Goal: Task Accomplishment & Management: Use online tool/utility

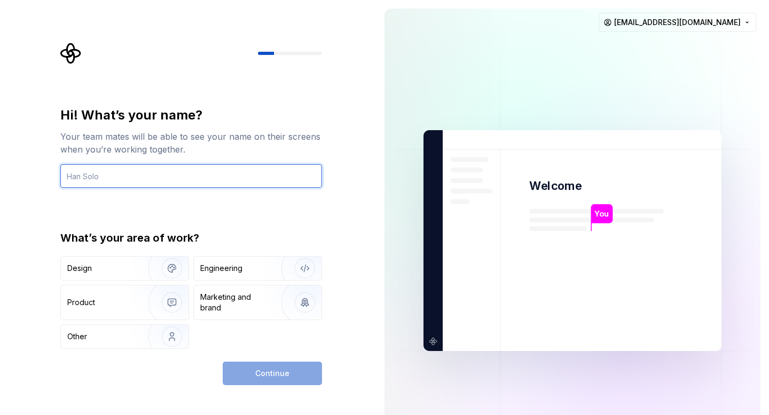
click at [162, 177] on input "text" at bounding box center [191, 175] width 262 height 23
drag, startPoint x: 109, startPoint y: 175, endPoint x: 65, endPoint y: 173, distance: 44.9
click at [65, 173] on input "kAVI" at bounding box center [191, 175] width 262 height 23
type input "Kavi"
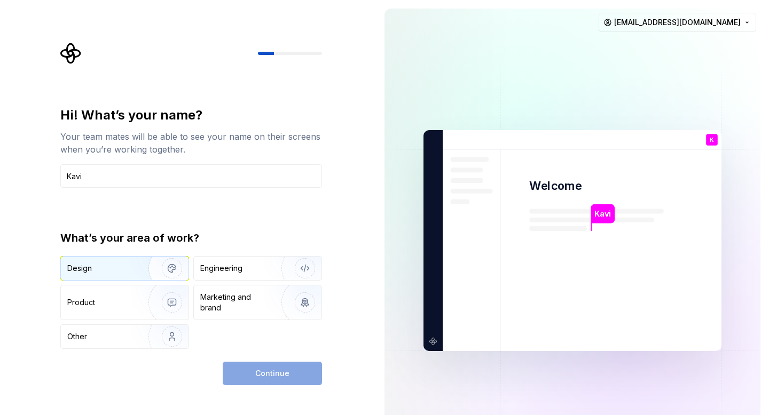
click at [132, 263] on img "button" at bounding box center [165, 269] width 68 height 72
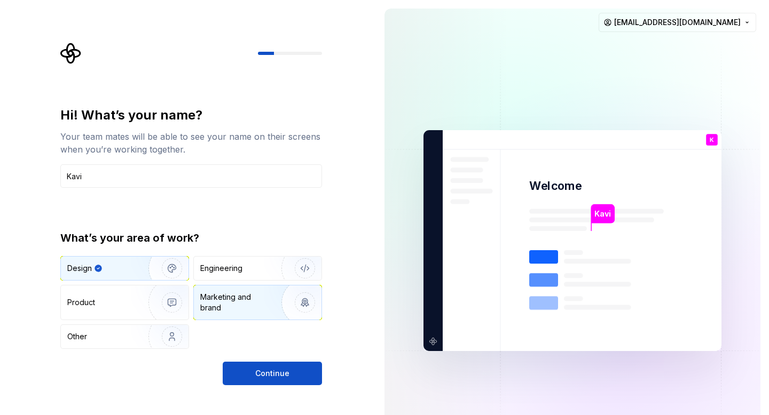
click at [219, 300] on div "Marketing and brand" at bounding box center [236, 302] width 72 height 21
click at [148, 264] on img "button" at bounding box center [165, 269] width 68 height 72
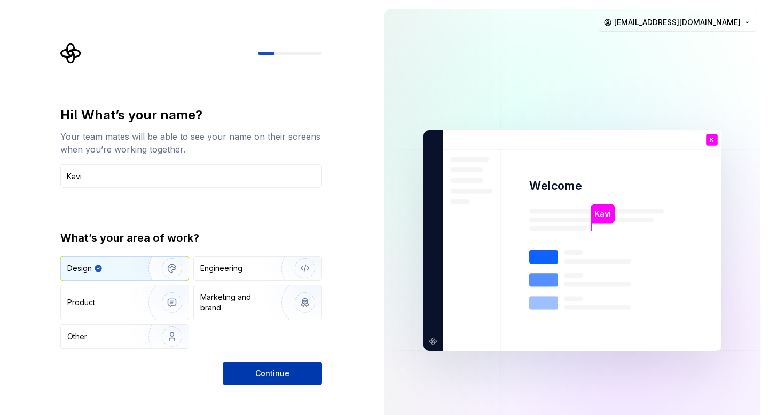
click at [292, 377] on button "Continue" at bounding box center [272, 373] width 99 height 23
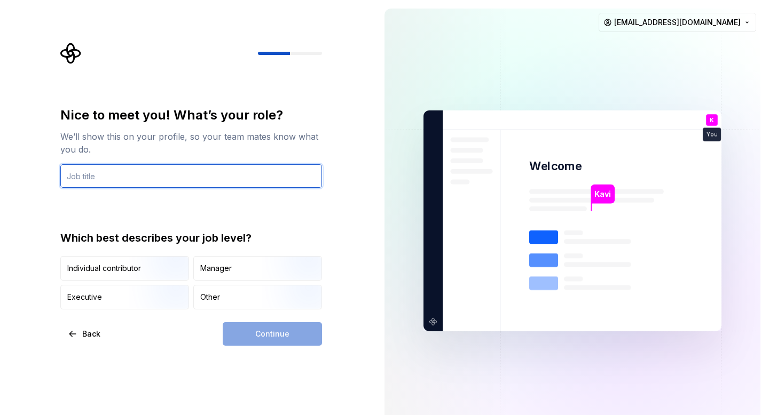
click at [192, 183] on input "text" at bounding box center [191, 175] width 262 height 23
click at [201, 179] on input "text" at bounding box center [191, 175] width 262 height 23
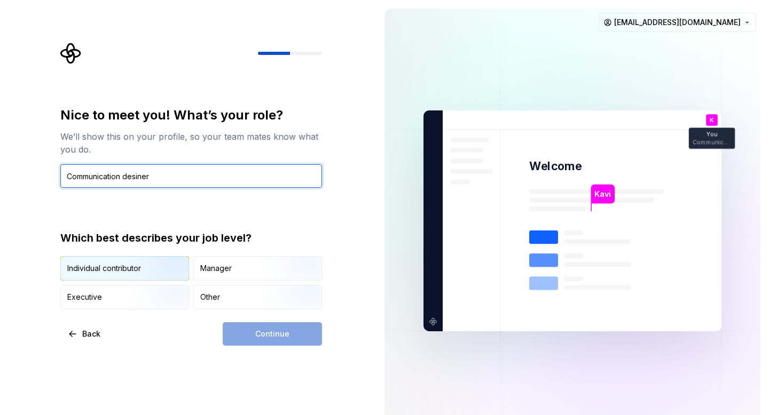
type input "Communication desiner"
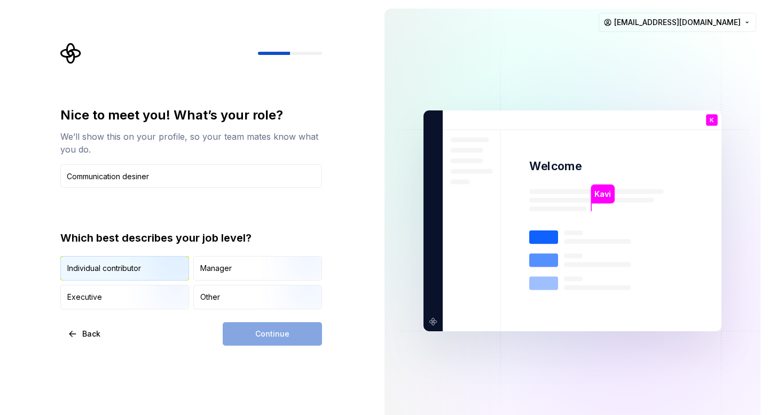
click at [154, 260] on img "button" at bounding box center [163, 282] width 68 height 72
click at [289, 340] on button "Continue" at bounding box center [272, 333] width 99 height 23
click at [135, 173] on input "Communication desiner" at bounding box center [191, 175] width 262 height 23
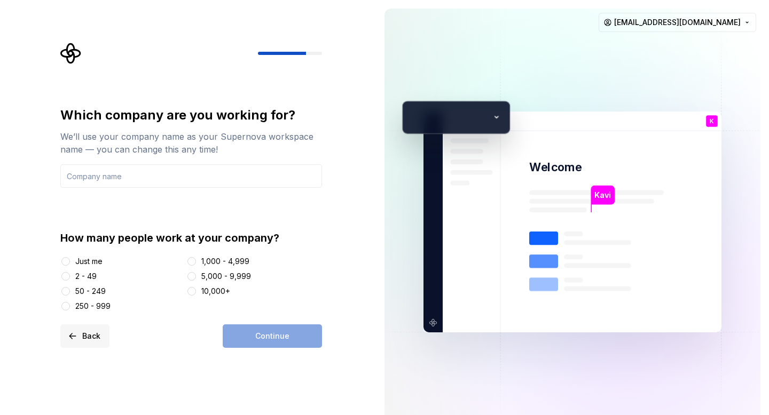
click at [89, 338] on span "Back" at bounding box center [91, 336] width 18 height 11
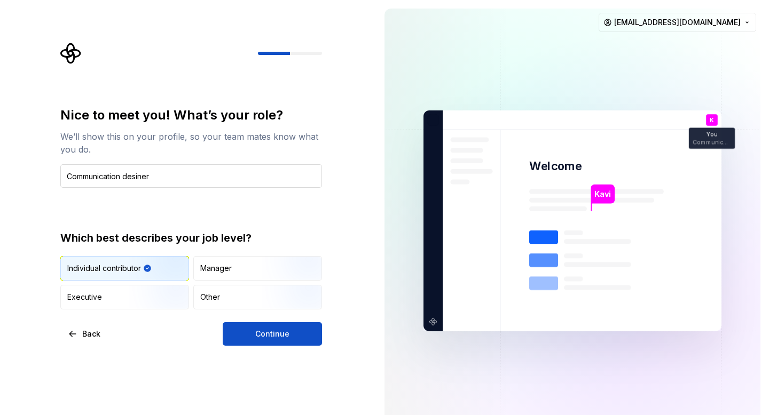
click at [136, 177] on input "Communication desiner" at bounding box center [191, 175] width 262 height 23
click at [138, 178] on input "Communication desiner" at bounding box center [191, 175] width 262 height 23
type input "Communication designer"
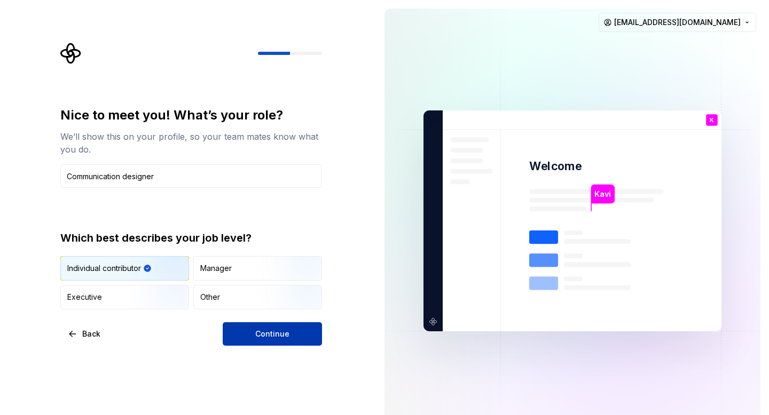
click at [246, 333] on button "Continue" at bounding box center [272, 333] width 99 height 23
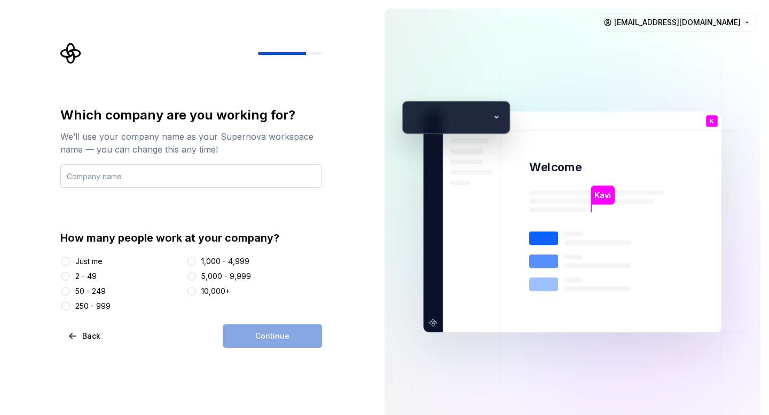
click at [209, 184] on input "text" at bounding box center [191, 175] width 262 height 23
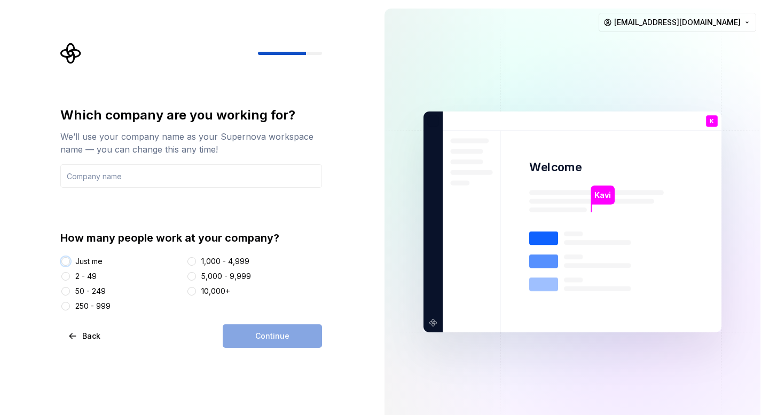
click at [67, 261] on button "Just me" at bounding box center [65, 261] width 9 height 9
click at [68, 262] on button "Just me" at bounding box center [65, 261] width 9 height 9
click at [65, 276] on button "2 - 49" at bounding box center [65, 276] width 9 height 9
click at [142, 176] on input "text" at bounding box center [191, 175] width 262 height 23
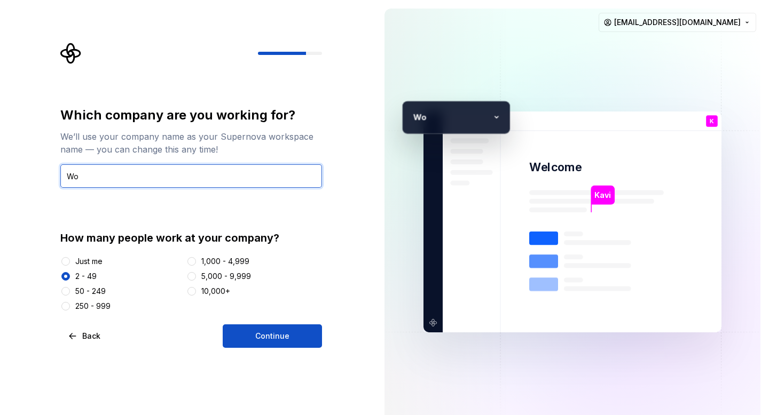
type input "W"
type input "I"
type input "Nova"
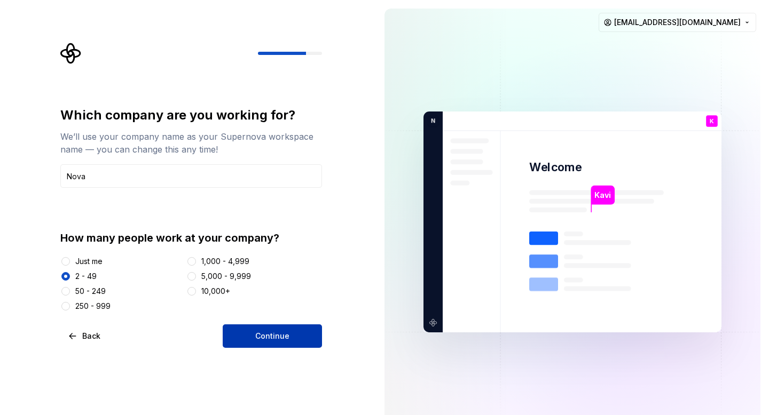
click at [288, 341] on span "Continue" at bounding box center [272, 336] width 34 height 11
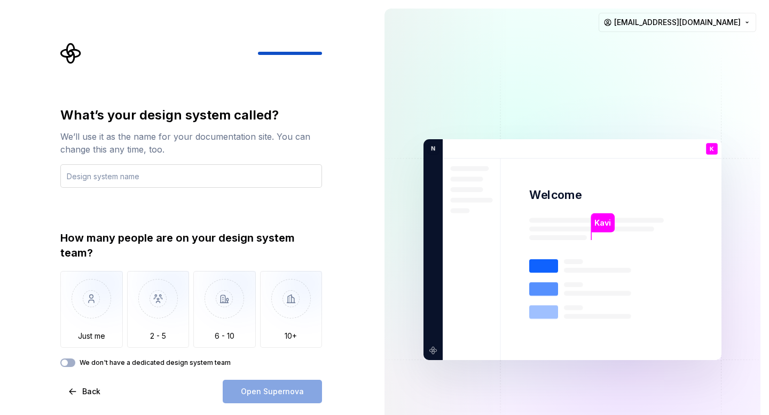
click at [280, 170] on input "text" at bounding box center [191, 175] width 262 height 23
type input "A"
type input "UX4G"
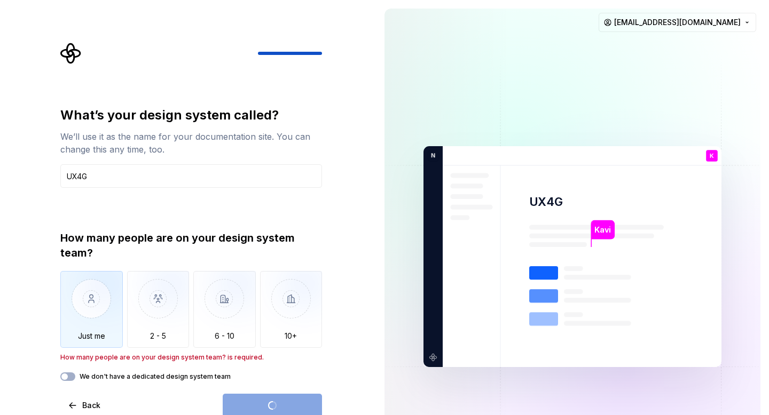
click at [115, 298] on img "button" at bounding box center [91, 307] width 62 height 72
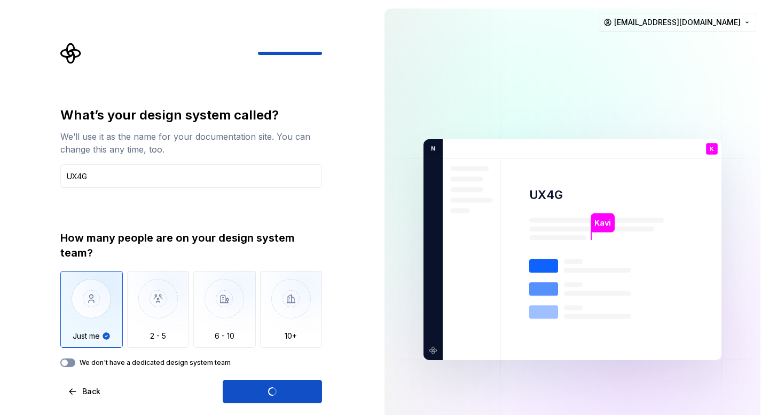
click at [70, 363] on button "We don't have a dedicated design system team" at bounding box center [67, 363] width 15 height 9
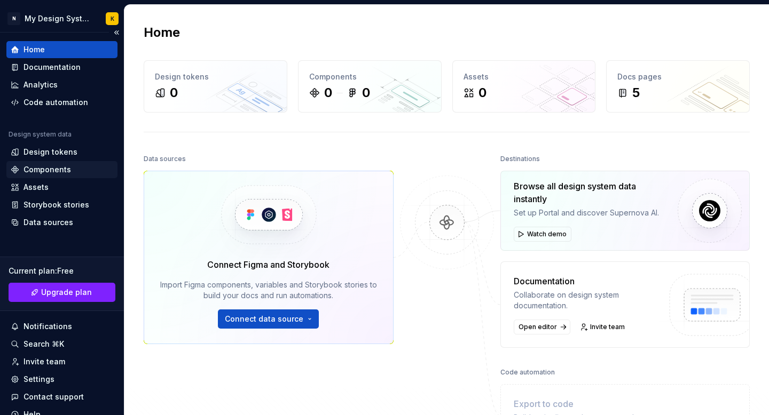
click at [59, 167] on div "Components" at bounding box center [47, 169] width 48 height 11
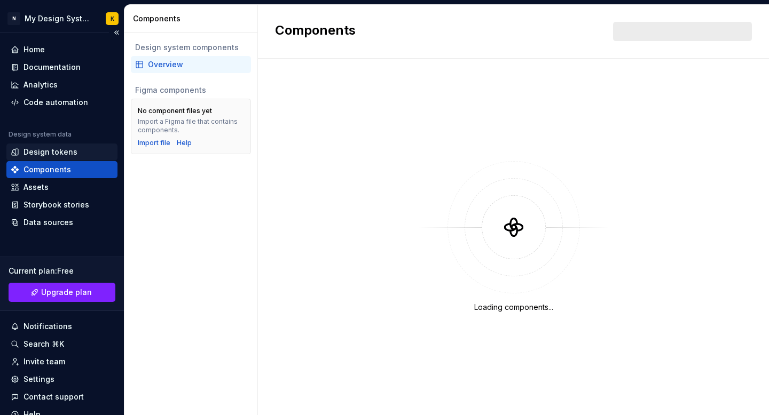
click at [49, 152] on div "Design tokens" at bounding box center [50, 152] width 54 height 11
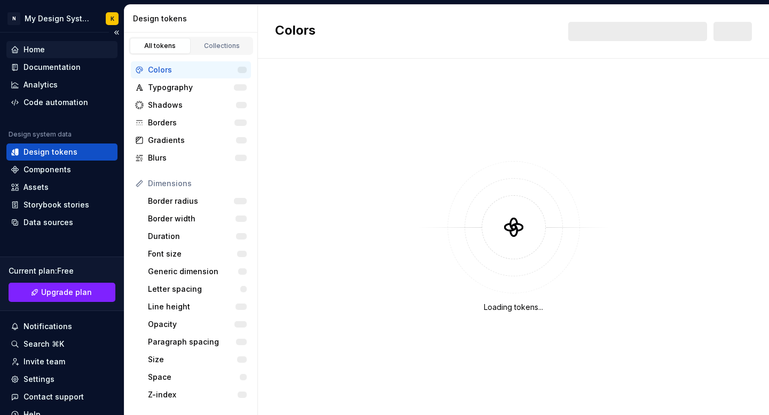
click at [42, 43] on div "Home" at bounding box center [61, 49] width 111 height 17
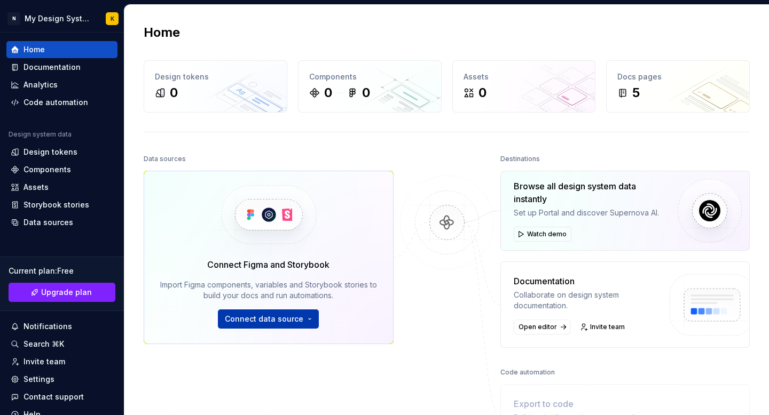
click at [290, 315] on span "Connect data source" at bounding box center [264, 319] width 78 height 11
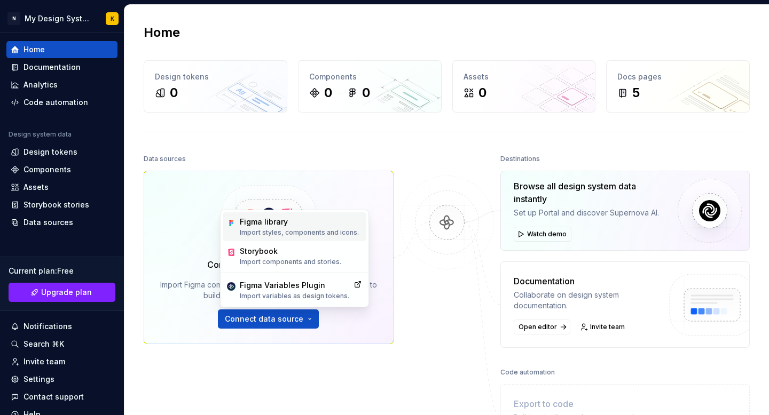
click at [280, 227] on div "Figma library Import styles, components and icons." at bounding box center [299, 227] width 119 height 20
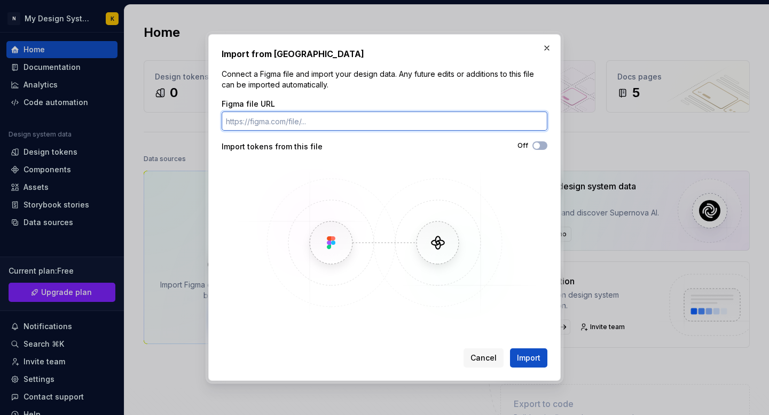
click at [398, 128] on input "Figma file URL" at bounding box center [385, 121] width 326 height 19
paste input "[URL][DOMAIN_NAME]"
type input "[URL][DOMAIN_NAME]"
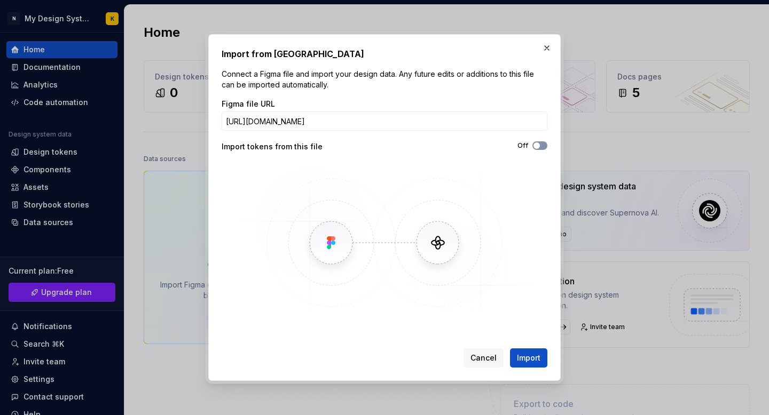
click at [537, 143] on span "button" at bounding box center [536, 146] width 6 height 6
click at [534, 354] on span "Import" at bounding box center [528, 358] width 23 height 11
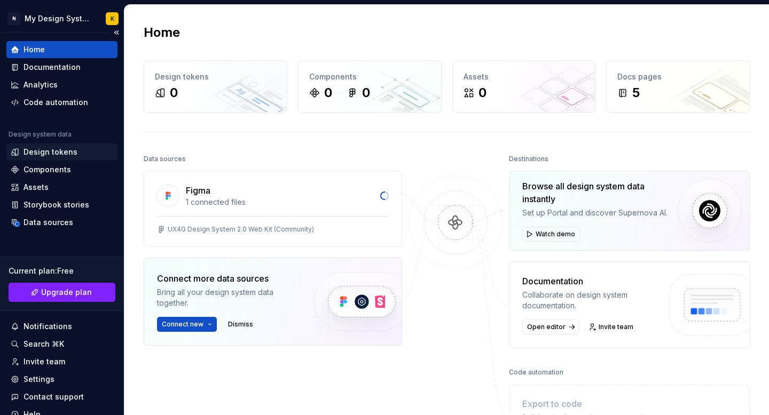
click at [62, 151] on div "Design tokens" at bounding box center [50, 152] width 54 height 11
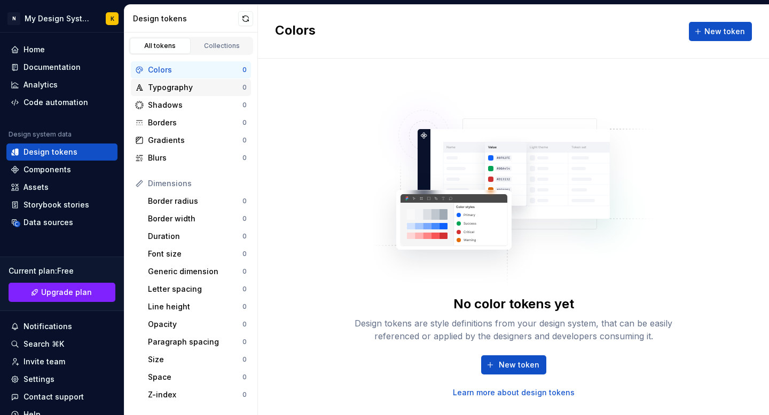
click at [197, 84] on div "Typography" at bounding box center [195, 87] width 94 height 11
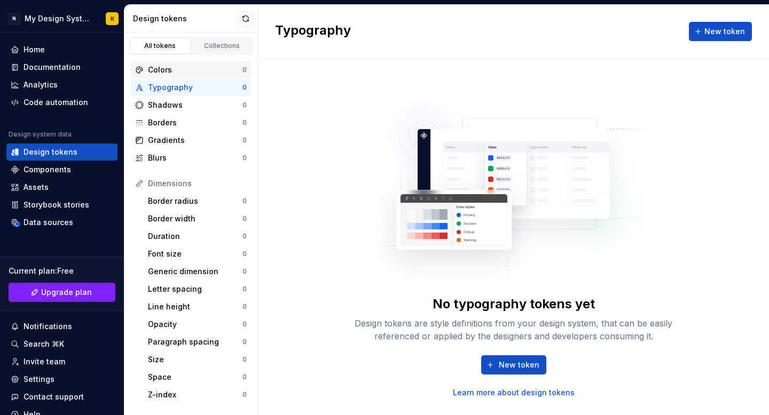
click at [197, 73] on div "Colors" at bounding box center [195, 70] width 94 height 11
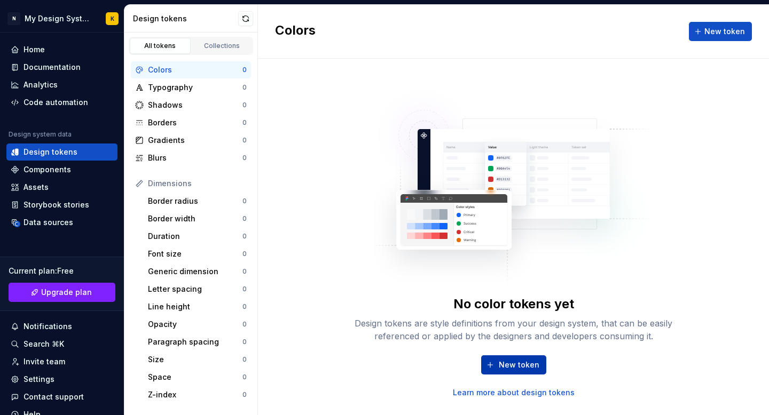
click at [517, 369] on span "New token" at bounding box center [519, 365] width 41 height 11
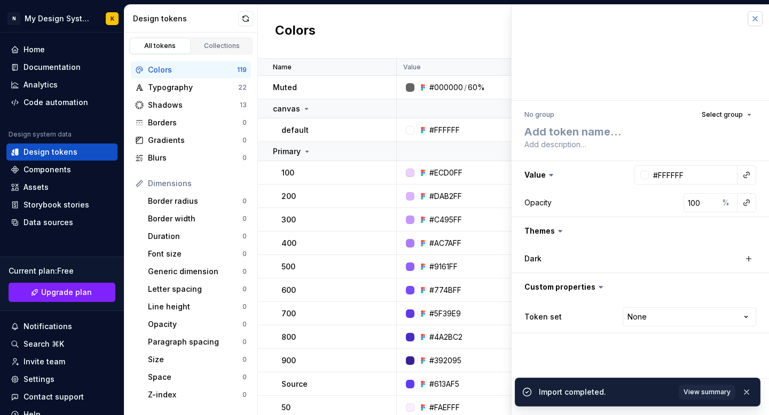
click at [756, 18] on button "button" at bounding box center [754, 18] width 15 height 15
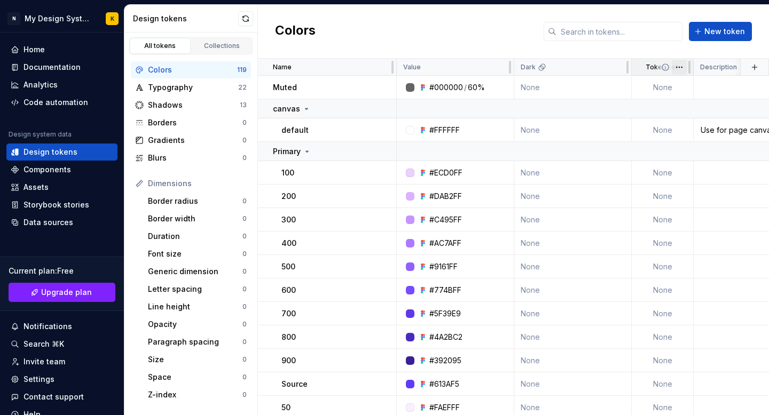
click at [677, 69] on html "N My Design System K Home Documentation Analytics Code automation Design system…" at bounding box center [384, 207] width 769 height 415
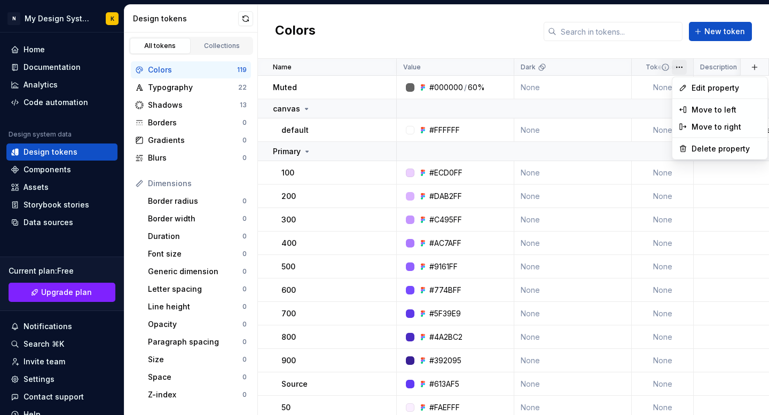
click at [715, 191] on html "N My Design System K Home Documentation Analytics Code automation Design system…" at bounding box center [384, 207] width 769 height 415
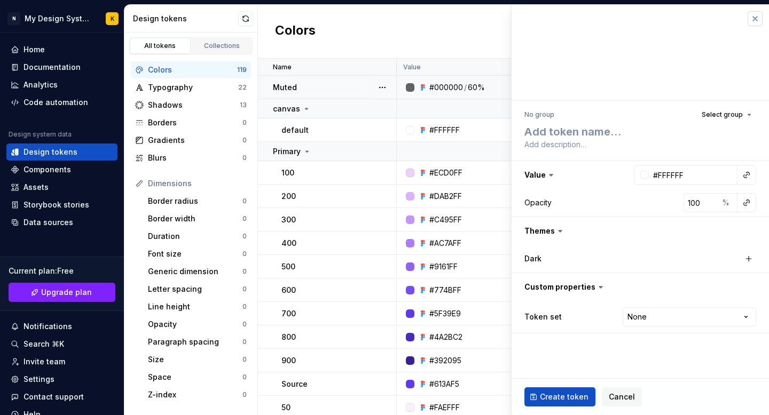
click at [753, 20] on button "button" at bounding box center [754, 18] width 15 height 15
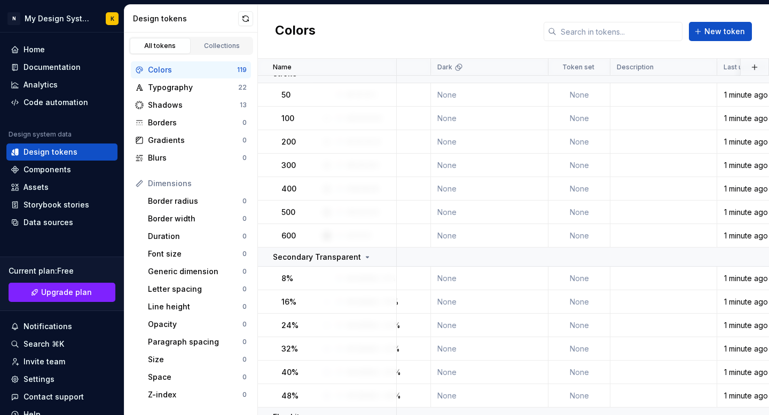
scroll to position [2525, 0]
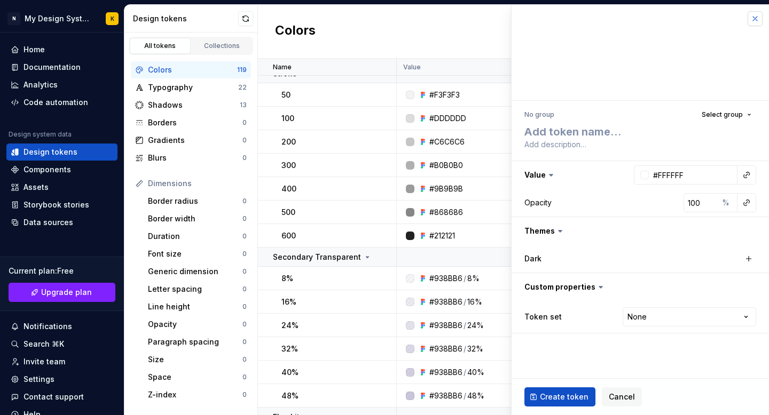
click at [757, 19] on button "button" at bounding box center [754, 18] width 15 height 15
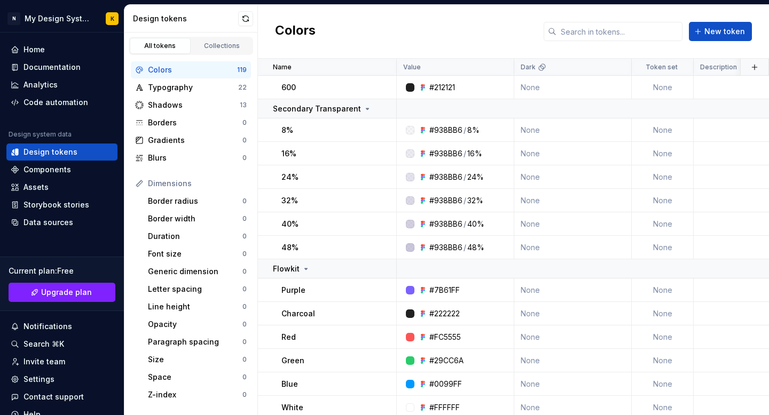
scroll to position [2763, 0]
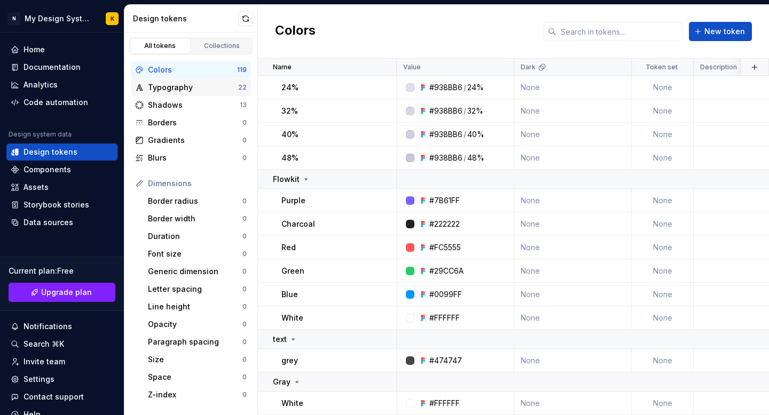
click at [157, 92] on div "Typography" at bounding box center [193, 87] width 90 height 11
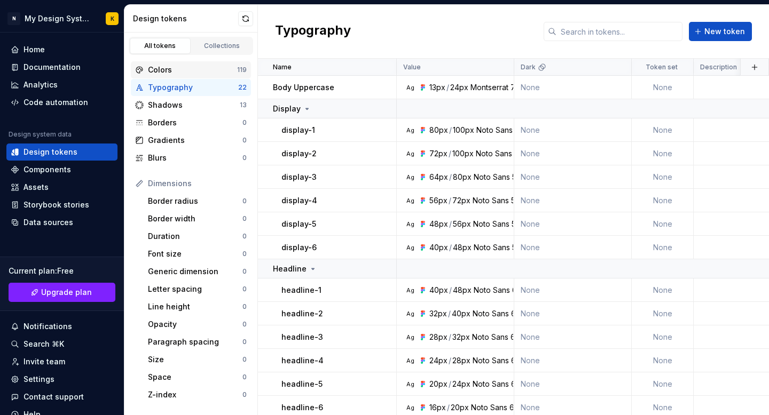
click at [166, 76] on div "Colors 119" at bounding box center [191, 69] width 120 height 17
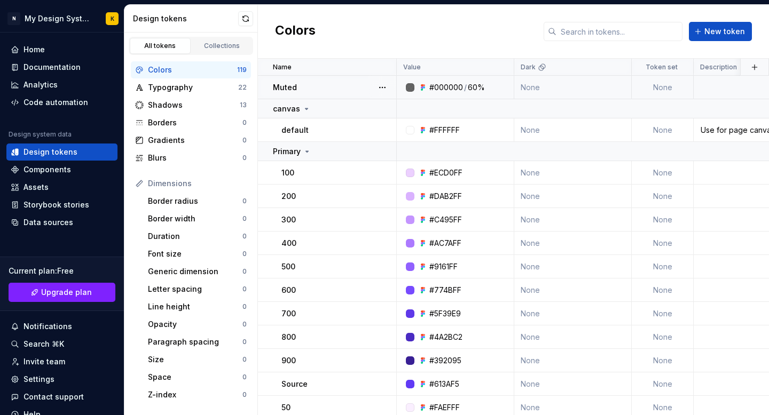
click at [429, 88] on div "#000000" at bounding box center [446, 87] width 34 height 11
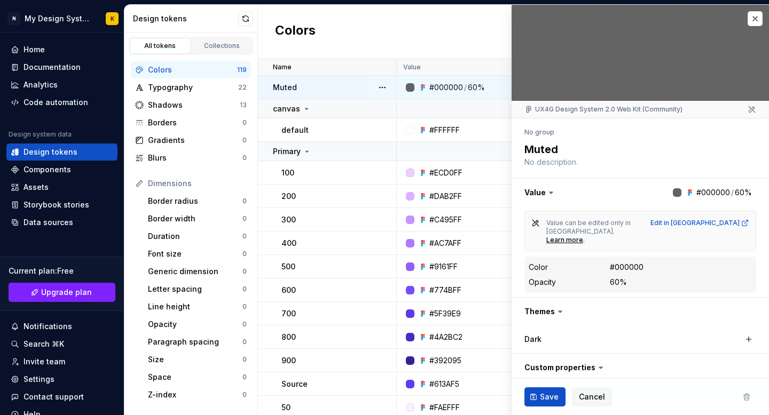
scroll to position [26, 0]
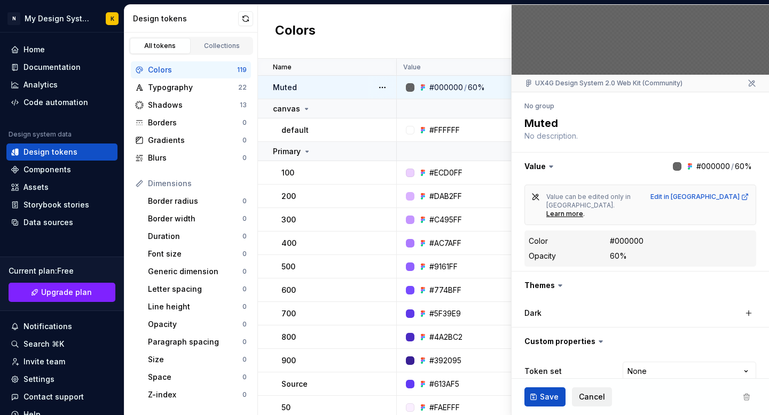
click at [584, 399] on span "Cancel" at bounding box center [592, 397] width 26 height 11
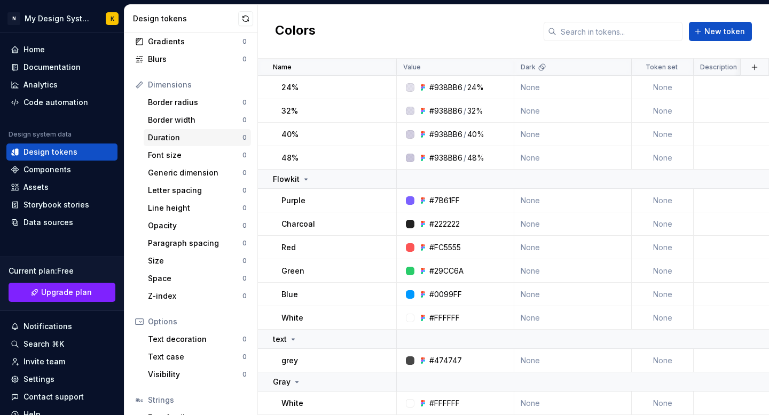
scroll to position [169, 0]
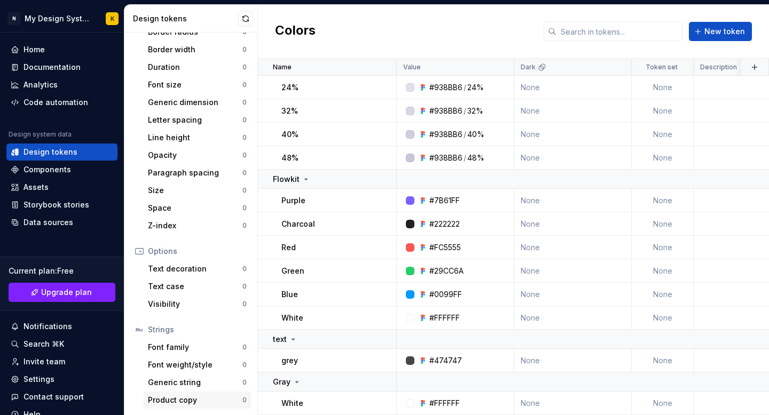
click at [186, 399] on div "Product copy" at bounding box center [195, 400] width 94 height 11
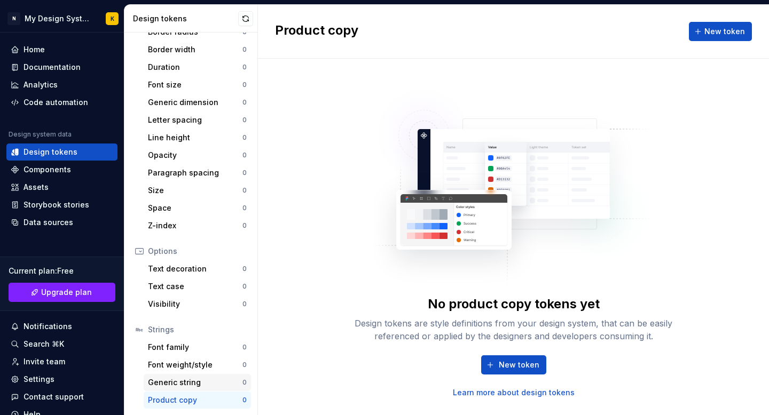
click at [185, 383] on div "Generic string" at bounding box center [195, 382] width 94 height 11
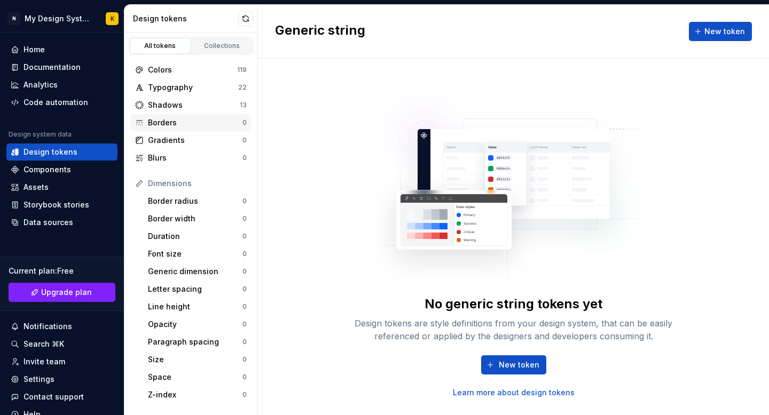
click at [177, 117] on div "Borders" at bounding box center [195, 122] width 94 height 11
click at [171, 143] on div "Gradients" at bounding box center [195, 140] width 94 height 11
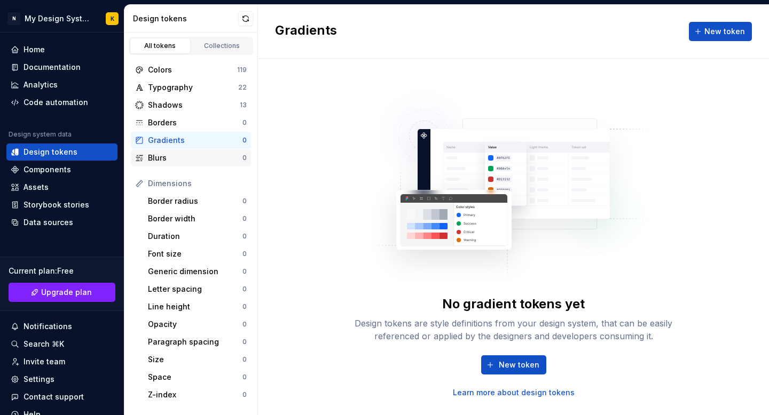
click at [165, 154] on div "Blurs" at bounding box center [195, 158] width 94 height 11
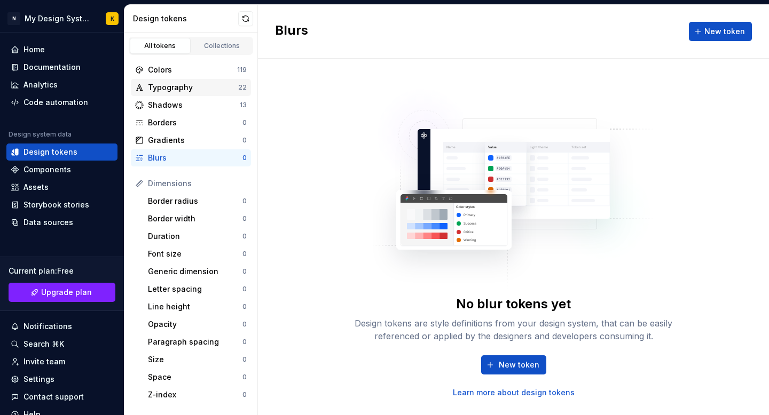
click at [183, 81] on div "Typography 22" at bounding box center [191, 87] width 120 height 17
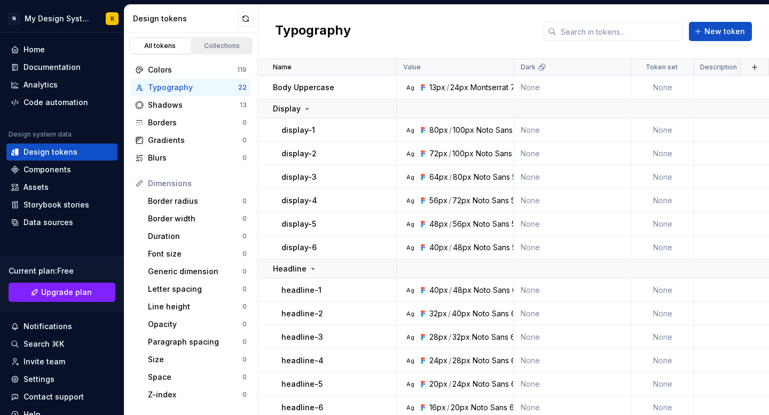
click at [211, 46] on div "Collections" at bounding box center [221, 46] width 53 height 9
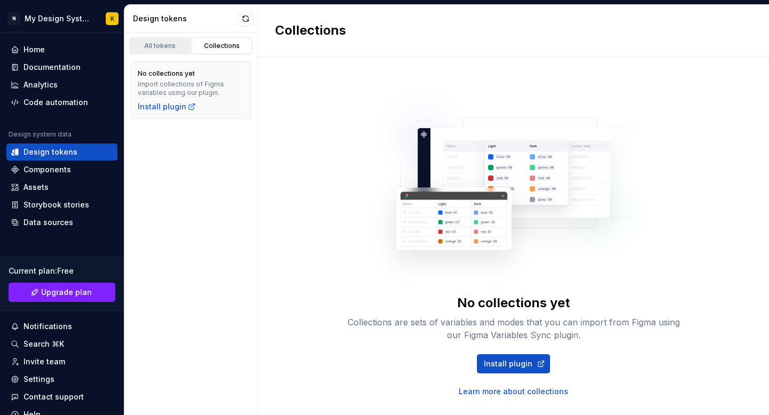
click at [157, 44] on div "All tokens" at bounding box center [159, 46] width 53 height 9
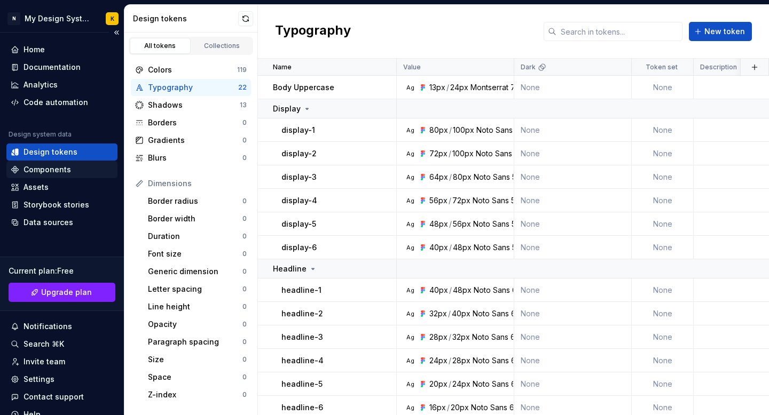
click at [46, 169] on div "Components" at bounding box center [47, 169] width 48 height 11
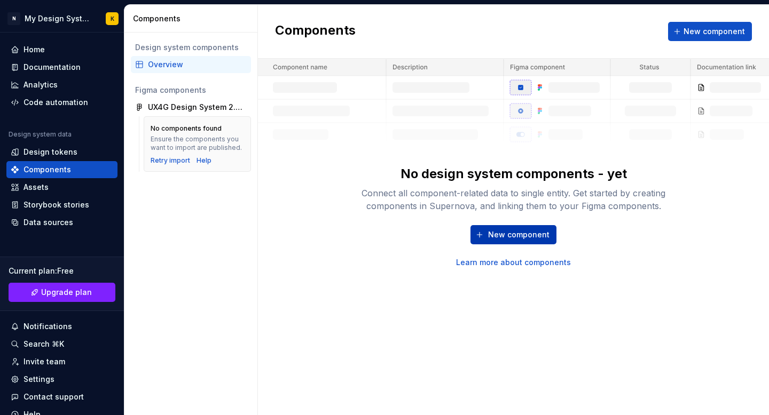
click at [518, 233] on span "New component" at bounding box center [518, 235] width 61 height 11
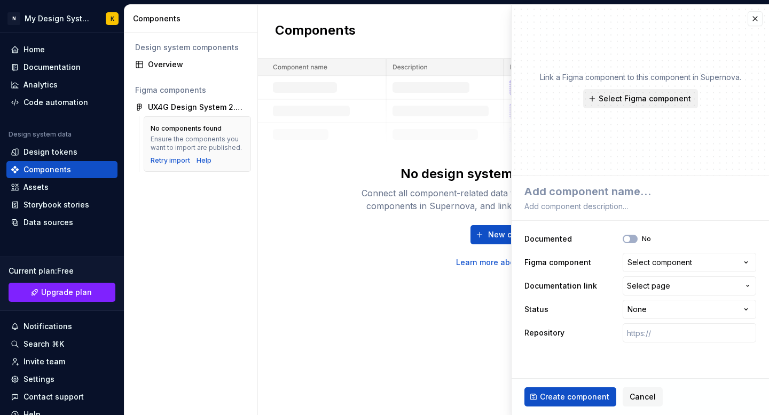
click at [636, 97] on span "Select Figma component" at bounding box center [644, 98] width 92 height 11
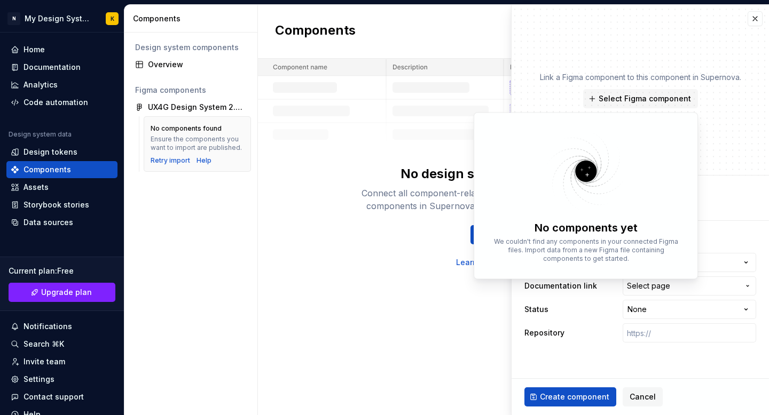
click at [606, 367] on fieldset "**********" at bounding box center [639, 296] width 257 height 240
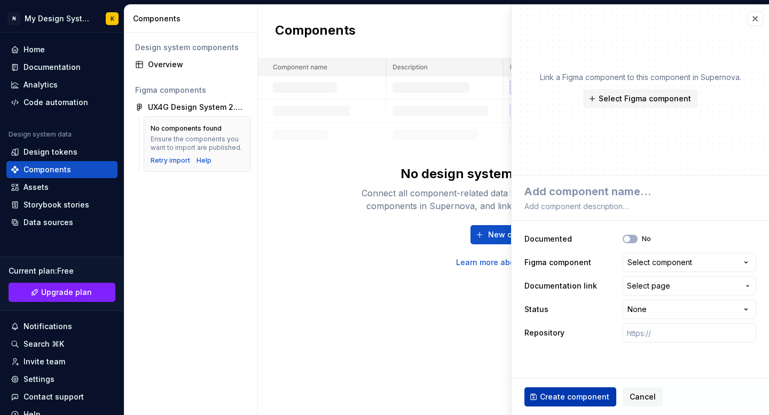
click at [579, 402] on span "Create component" at bounding box center [574, 397] width 69 height 11
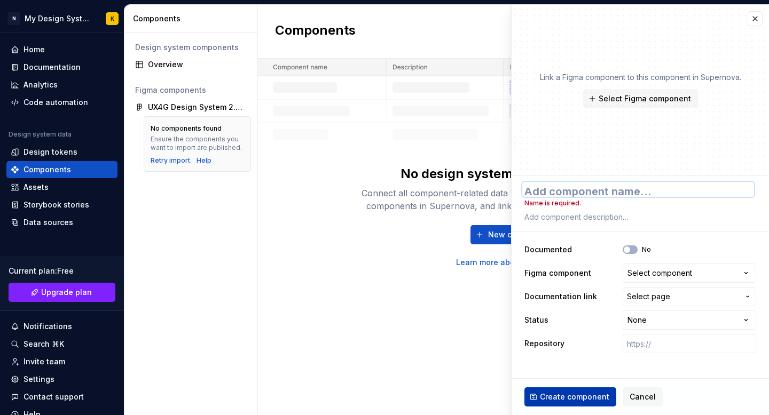
scroll to position [1, 0]
click at [610, 194] on textarea at bounding box center [638, 189] width 232 height 15
click at [634, 274] on div "Select component" at bounding box center [659, 273] width 65 height 11
click at [604, 352] on html "**********" at bounding box center [384, 207] width 769 height 415
click at [645, 342] on input "text" at bounding box center [688, 343] width 133 height 19
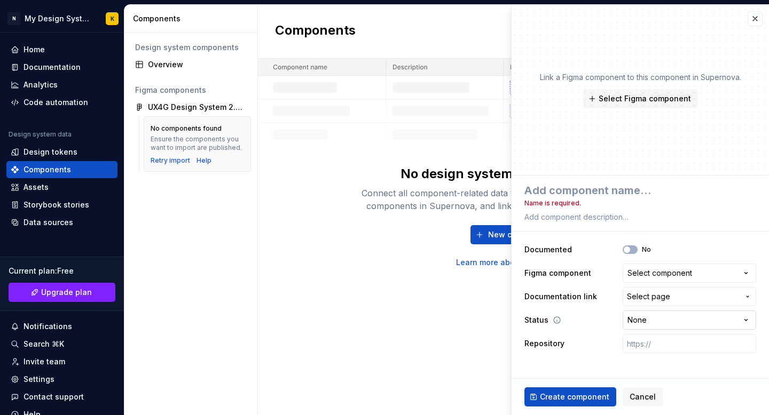
click at [658, 322] on html "**********" at bounding box center [384, 207] width 769 height 415
click at [757, 16] on html "**********" at bounding box center [384, 207] width 769 height 415
click at [757, 16] on button "button" at bounding box center [754, 18] width 15 height 15
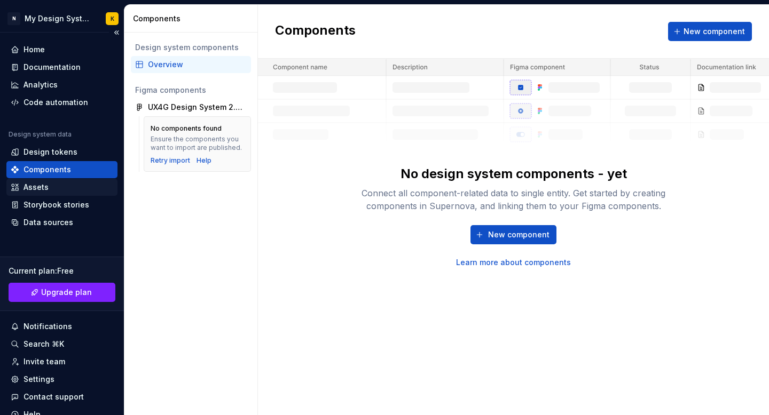
click at [55, 189] on div "Assets" at bounding box center [62, 187] width 102 height 11
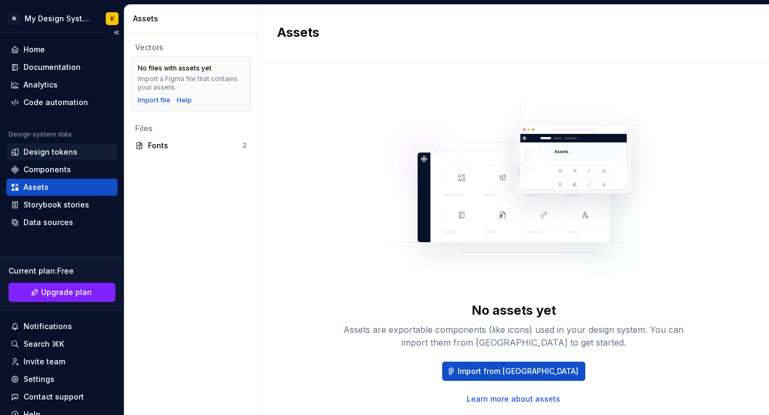
click at [59, 152] on div "Design tokens" at bounding box center [50, 152] width 54 height 11
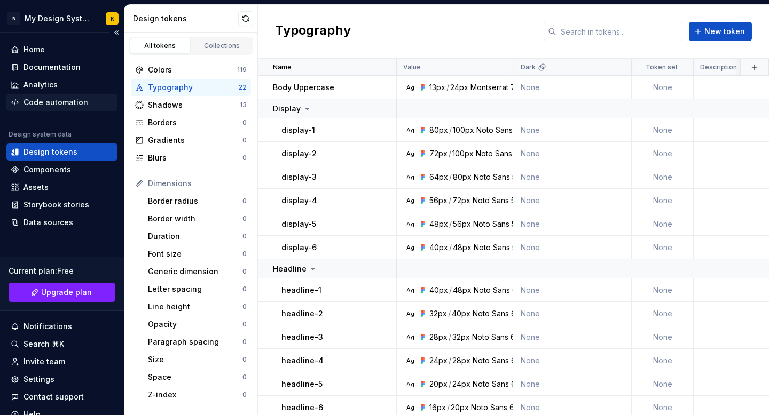
click at [61, 100] on div "Code automation" at bounding box center [55, 102] width 65 height 11
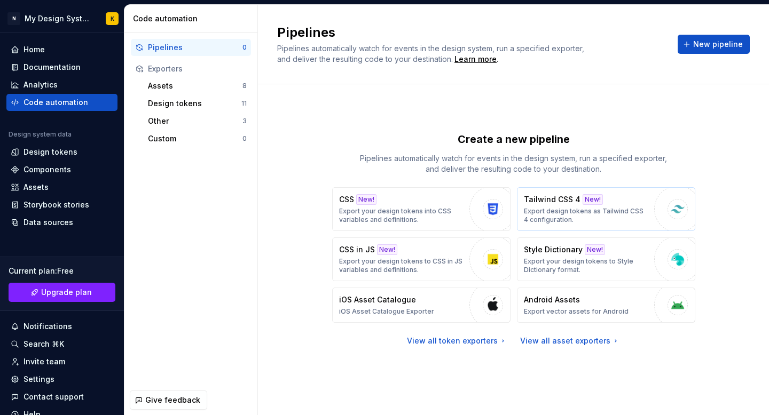
click at [555, 202] on p "Tailwind CSS 4" at bounding box center [552, 199] width 57 height 11
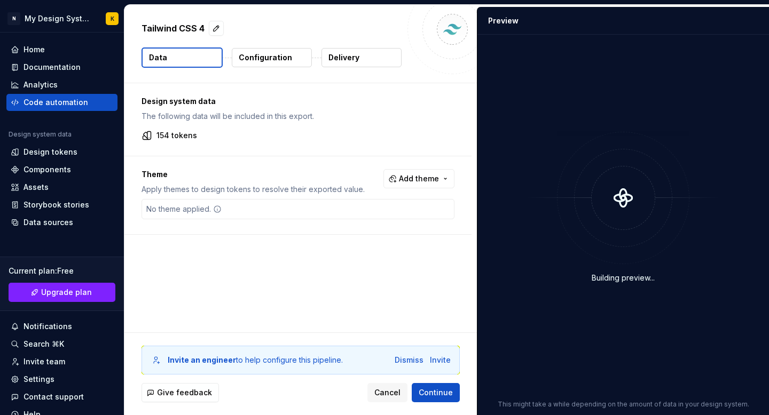
click at [250, 60] on p "Configuration" at bounding box center [265, 57] width 53 height 11
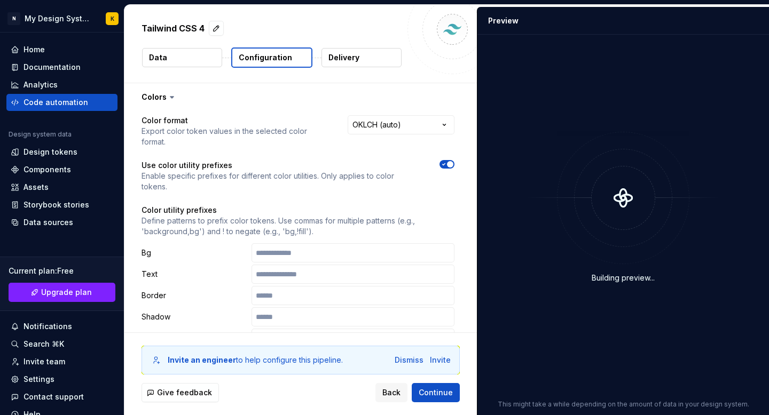
click at [205, 54] on button "Data" at bounding box center [182, 57] width 80 height 19
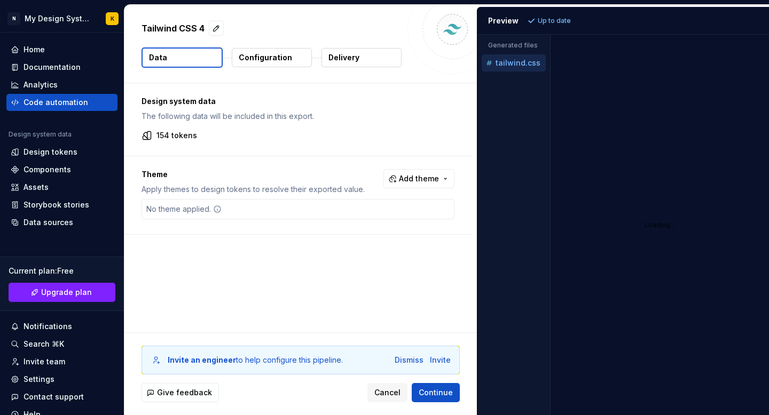
click at [172, 138] on p "154 tokens" at bounding box center [176, 135] width 41 height 11
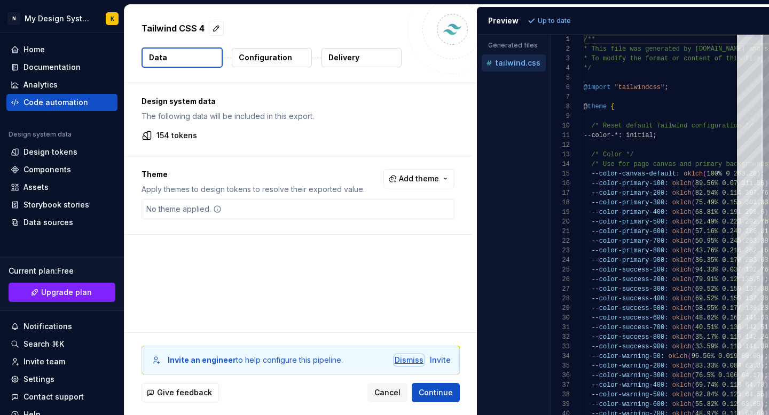
click at [410, 360] on div "Dismiss" at bounding box center [408, 360] width 29 height 11
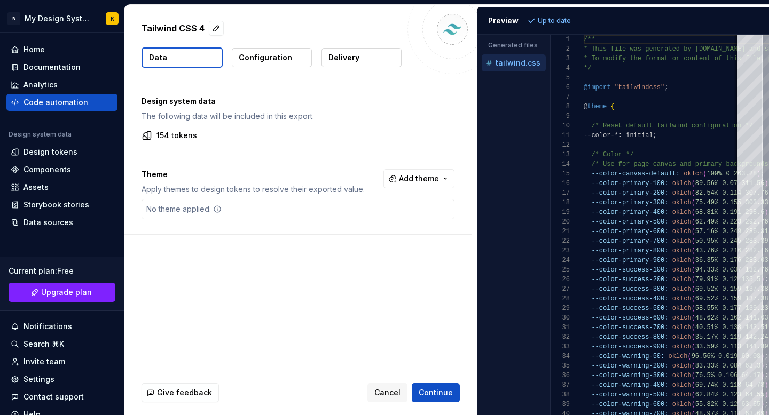
click at [178, 126] on div "Design system data The following data will be included in this export. 154 toke…" at bounding box center [297, 119] width 347 height 73
click at [218, 30] on button "button" at bounding box center [216, 28] width 15 height 15
click at [284, 203] on div "No theme applied." at bounding box center [297, 209] width 313 height 20
click at [392, 195] on div "Theme Apply themes to design tokens to resolve their exported value. Add theme …" at bounding box center [297, 195] width 347 height 78
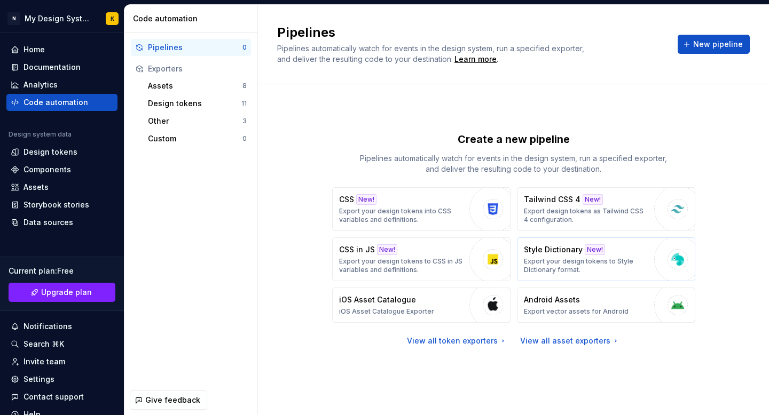
click at [555, 264] on p "Export your design tokens to Style Dictionary format." at bounding box center [586, 265] width 125 height 17
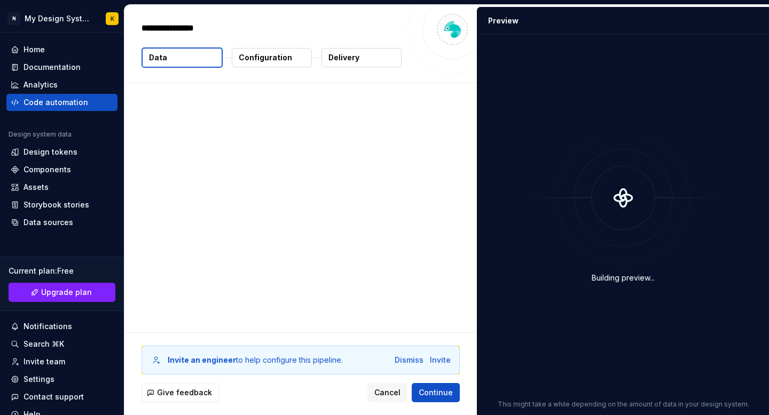
type textarea "*"
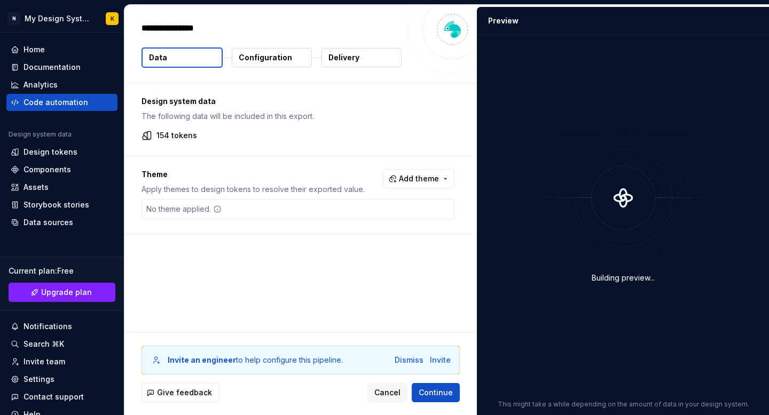
click at [188, 130] on p "154 tokens" at bounding box center [176, 135] width 41 height 11
click at [181, 138] on p "154 tokens" at bounding box center [176, 135] width 41 height 11
click at [251, 130] on div "Design system data The following data will be included in this export. 154 toke…" at bounding box center [297, 119] width 347 height 73
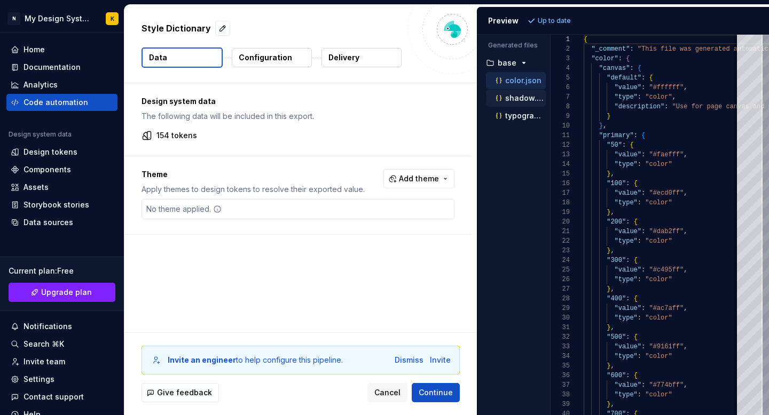
click at [523, 95] on p "shadow.json" at bounding box center [525, 98] width 41 height 9
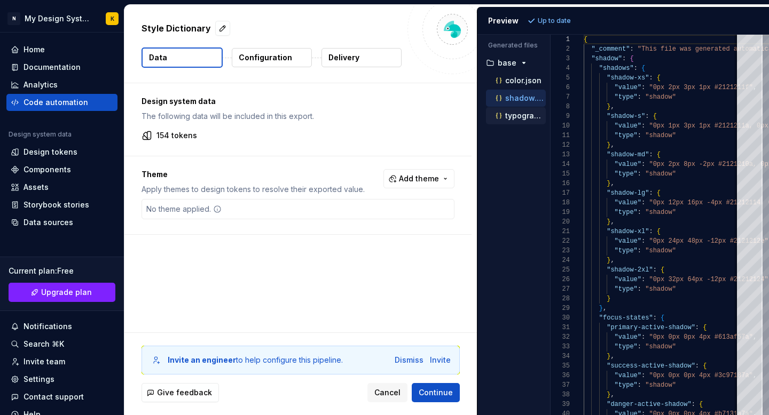
click at [520, 115] on p "typography.json" at bounding box center [525, 116] width 41 height 9
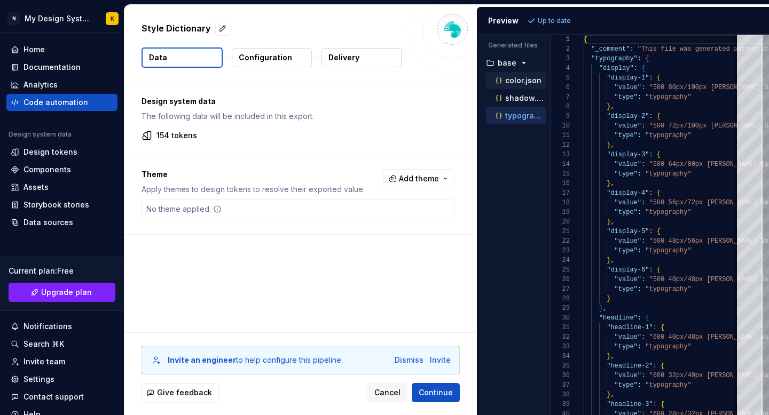
click at [517, 84] on p "color.json" at bounding box center [523, 80] width 36 height 9
type textarea "**********"
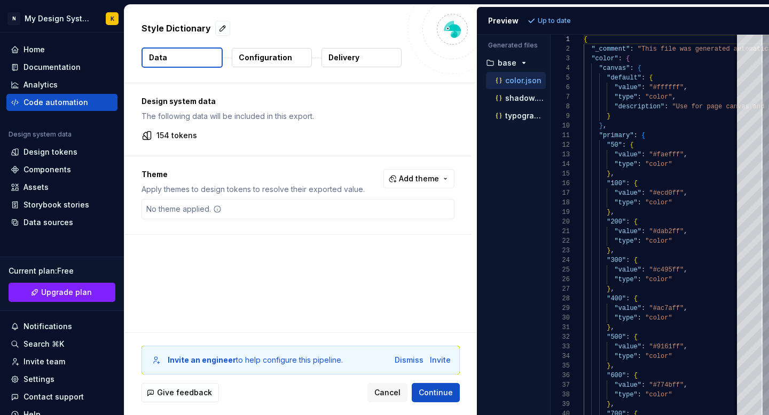
click at [279, 62] on p "Configuration" at bounding box center [265, 57] width 53 height 11
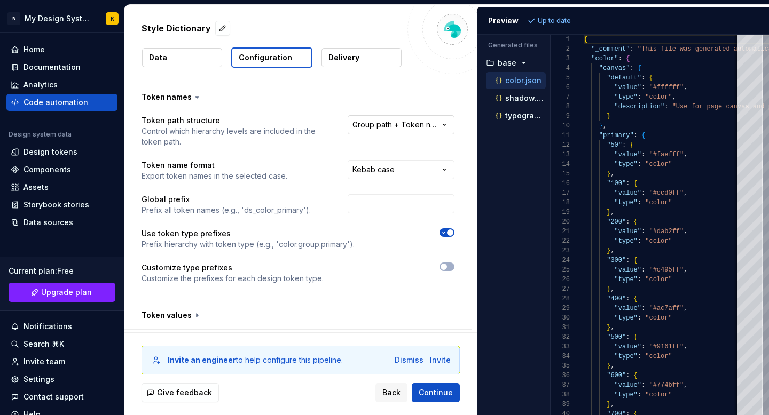
click at [394, 124] on html "**********" at bounding box center [384, 207] width 769 height 415
click at [389, 121] on html "**********" at bounding box center [384, 207] width 769 height 415
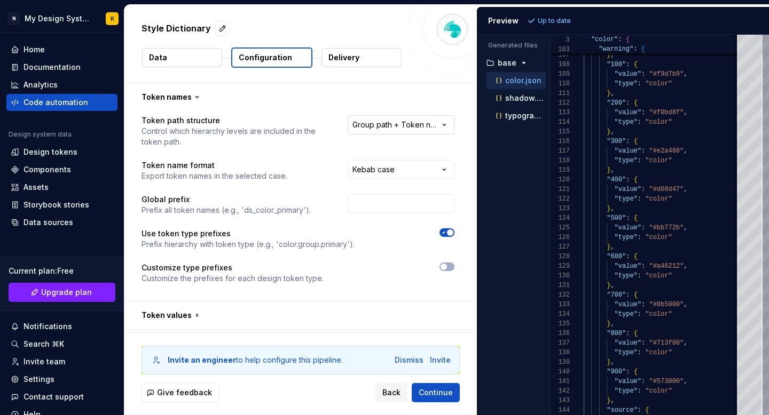
click at [440, 129] on html "**********" at bounding box center [384, 207] width 769 height 415
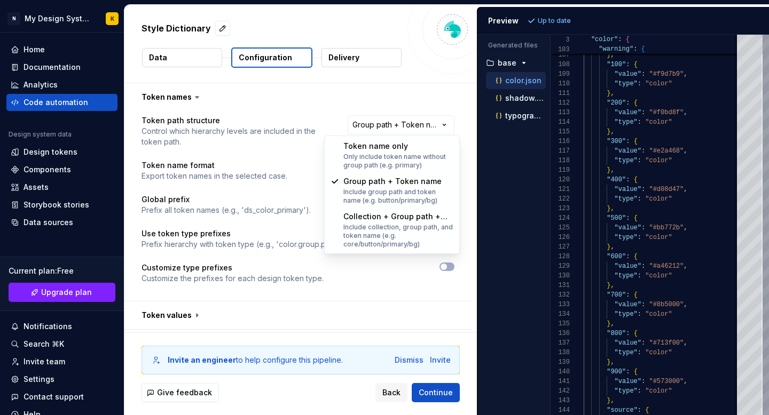
select select "**********"
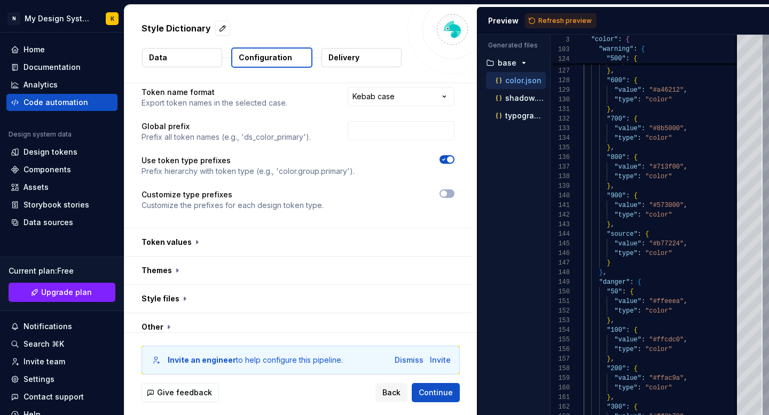
scroll to position [82, 0]
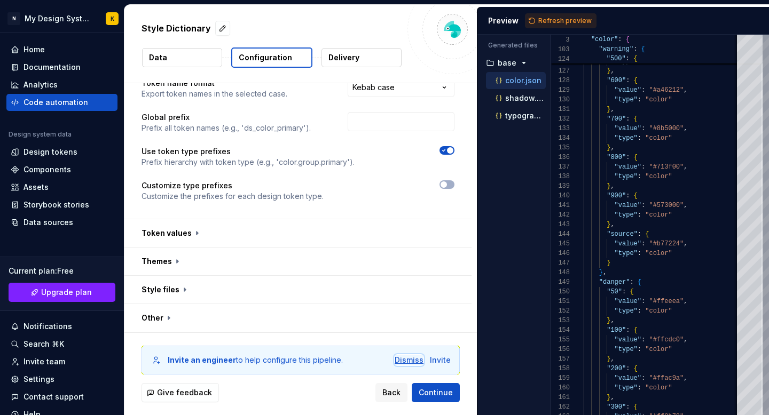
click at [411, 358] on div "Dismiss" at bounding box center [408, 360] width 29 height 11
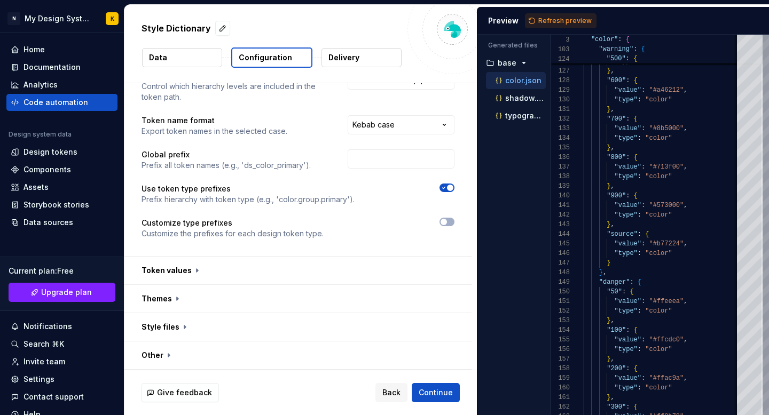
scroll to position [45, 0]
click at [360, 278] on button "button" at bounding box center [297, 271] width 347 height 28
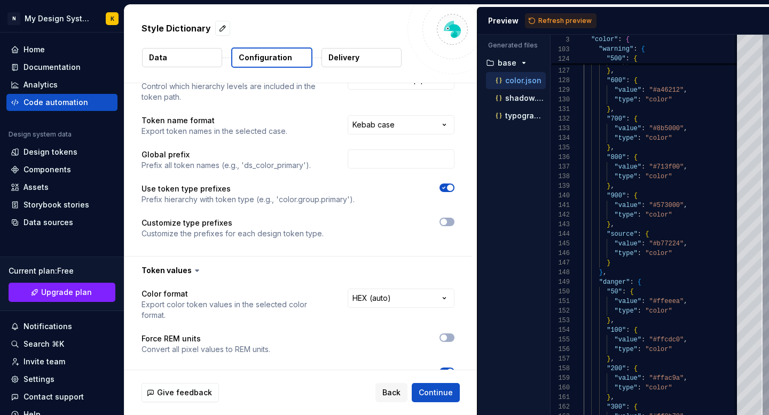
scroll to position [73, 0]
